Goal: Complete application form

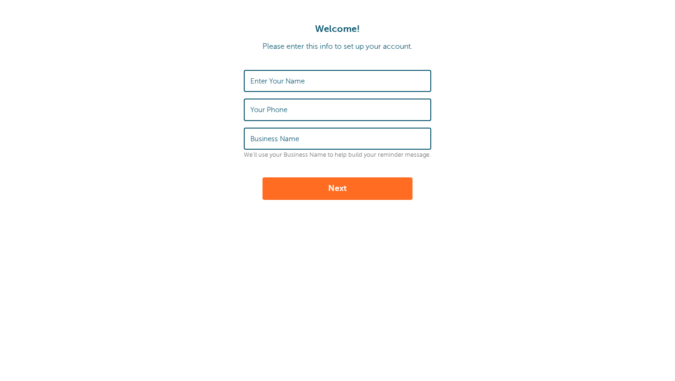
click at [274, 83] on label "Enter Your Name" at bounding box center [277, 81] width 54 height 8
click at [274, 83] on input "Enter Your Name" at bounding box center [337, 81] width 174 height 20
type input "[PERSON_NAME]"
click at [329, 117] on input "Your Phone" at bounding box center [337, 109] width 174 height 20
type input "7"
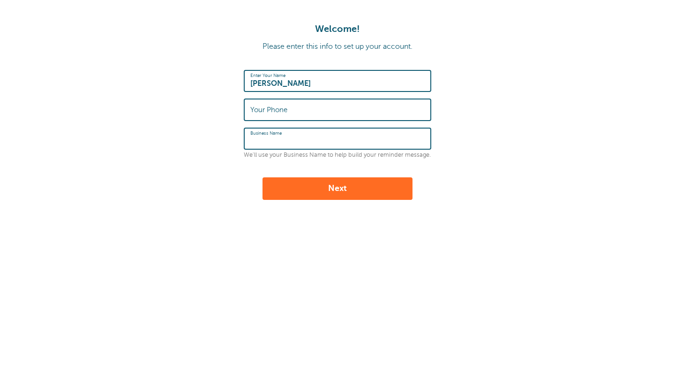
click at [314, 134] on input "Business Name" at bounding box center [337, 138] width 174 height 20
type input "Milos & Co"
click at [341, 189] on button "Next" at bounding box center [337, 188] width 150 height 22
type input "7222549413"
click at [262, 177] on button "Next" at bounding box center [337, 188] width 150 height 22
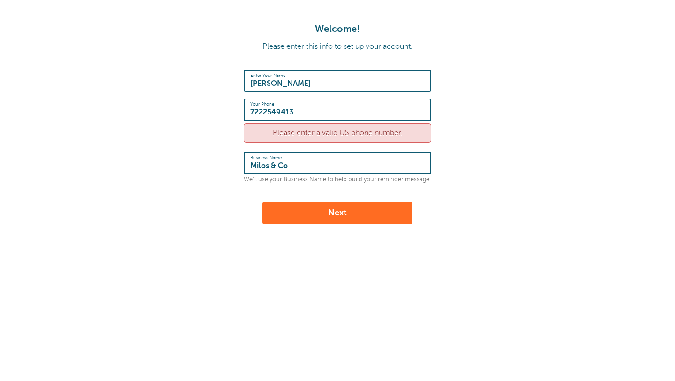
click at [327, 209] on button "Next" at bounding box center [337, 213] width 150 height 22
click at [299, 115] on input "7222549413" at bounding box center [337, 109] width 174 height 20
click at [250, 111] on input "7222549413" at bounding box center [337, 109] width 174 height 20
type input "+557222549413"
click at [262, 202] on button "Next" at bounding box center [337, 213] width 150 height 22
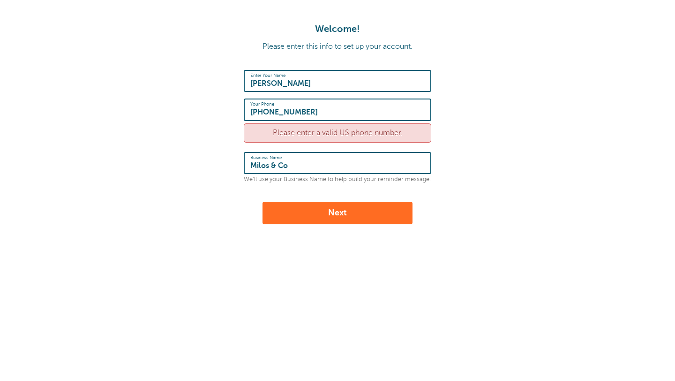
drag, startPoint x: 312, startPoint y: 113, endPoint x: 232, endPoint y: 108, distance: 79.3
click at [232, 108] on form "Enter Your Name Emilio Alvarez Your Phone +557222549413 Please enter a valid US…" at bounding box center [337, 147] width 656 height 154
click at [172, 102] on form "Enter Your Name Emilio Alvarez Your Phone Please enter a valid US phone number.…" at bounding box center [337, 147] width 656 height 154
